Goal: Check status: Check status

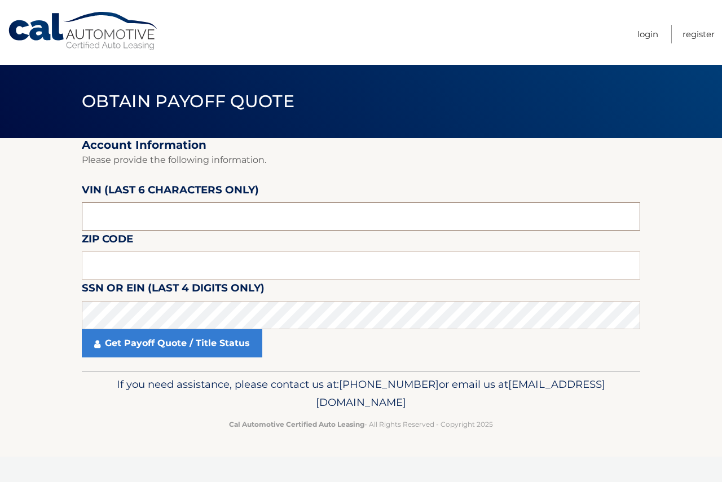
click at [181, 218] on input "text" at bounding box center [361, 217] width 558 height 28
type input "710681"
click at [195, 262] on input "text" at bounding box center [361, 266] width 558 height 28
click at [241, 256] on input "text" at bounding box center [361, 266] width 558 height 28
type input "07748"
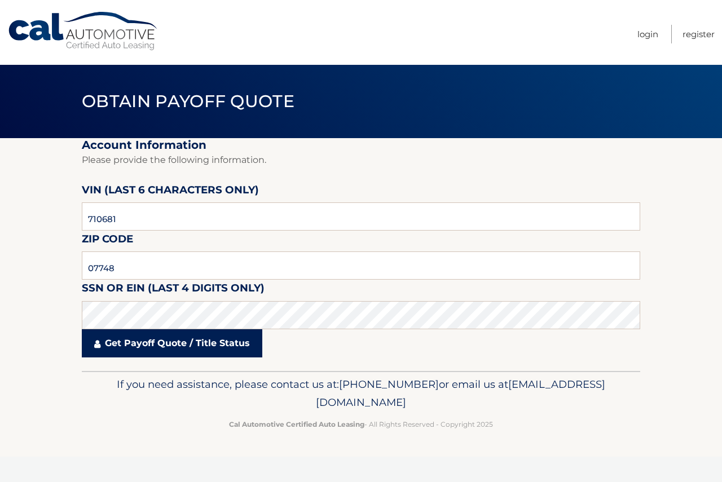
click at [234, 341] on link "Get Payoff Quote / Title Status" at bounding box center [172, 343] width 181 height 28
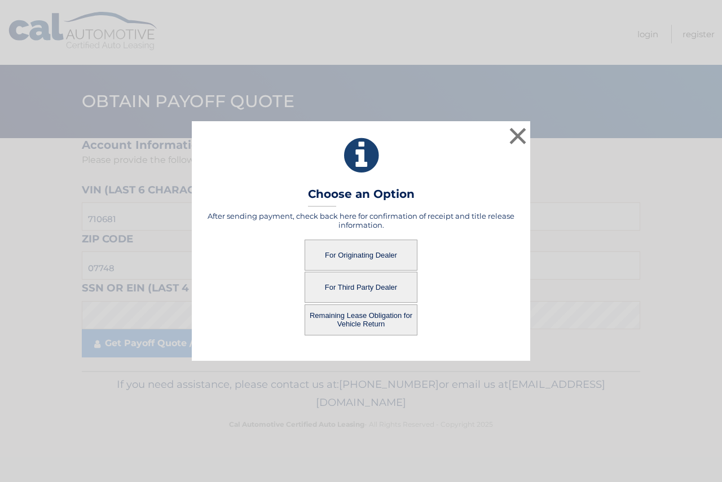
click at [366, 256] on button "For Originating Dealer" at bounding box center [361, 255] width 113 height 31
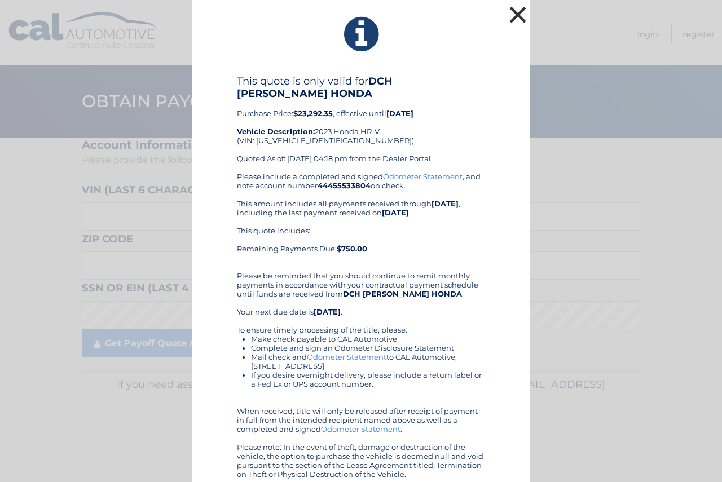
click at [518, 21] on button "×" at bounding box center [518, 14] width 23 height 23
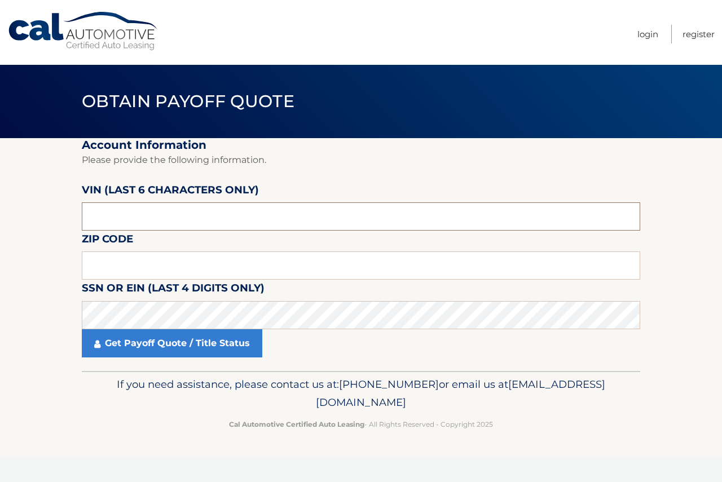
click at [179, 221] on input "text" at bounding box center [361, 217] width 558 height 28
type input "651954"
click at [129, 262] on input "text" at bounding box center [361, 266] width 558 height 28
type input "07735"
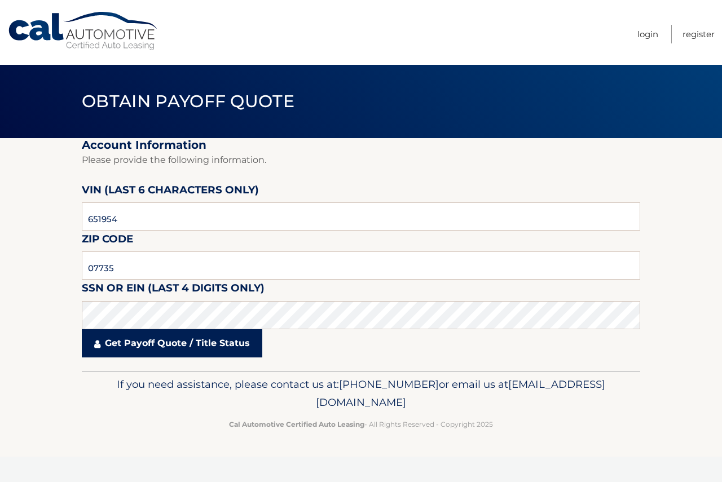
click at [194, 337] on link "Get Payoff Quote / Title Status" at bounding box center [172, 343] width 181 height 28
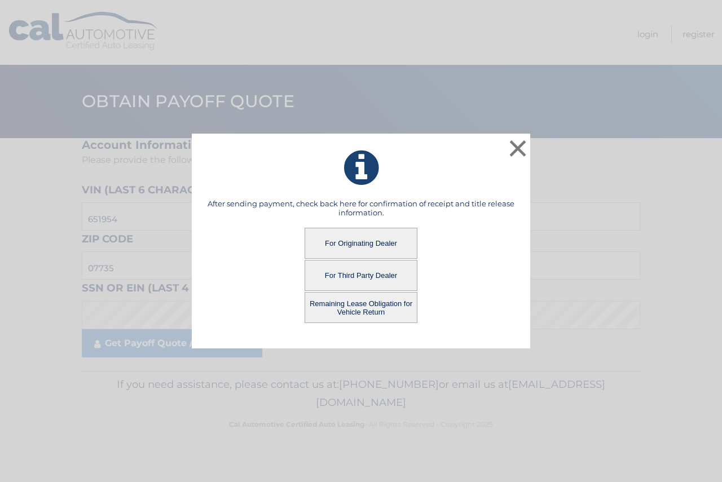
click at [348, 251] on button "For Originating Dealer" at bounding box center [361, 243] width 113 height 31
click at [353, 245] on button "For Originating Dealer" at bounding box center [361, 243] width 113 height 31
